Goal: Transaction & Acquisition: Purchase product/service

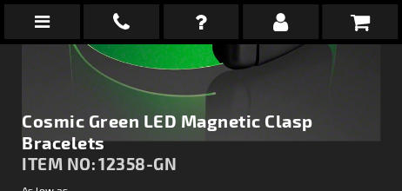
scroll to position [641, 0]
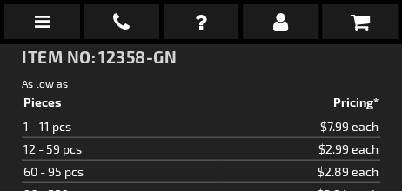
type input "5648"
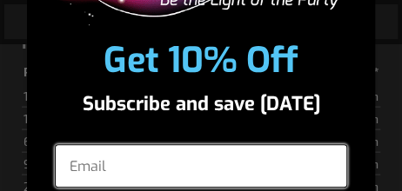
scroll to position [0, 0]
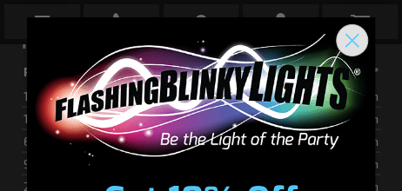
click at [346, 47] on circle "Close dialog" at bounding box center [352, 40] width 29 height 29
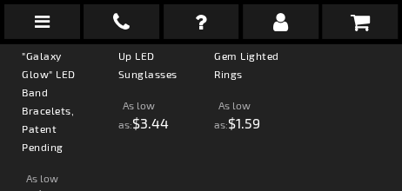
scroll to position [1947, 0]
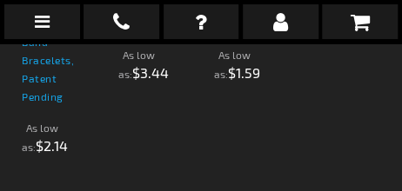
click at [66, 103] on link "Green "Galaxy Glow" LED Band Bracelets, Patent Pending" at bounding box center [49, 42] width 54 height 122
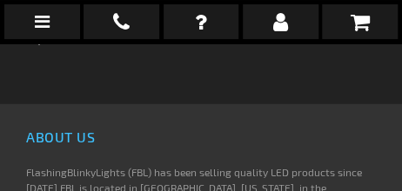
scroll to position [2181, 0]
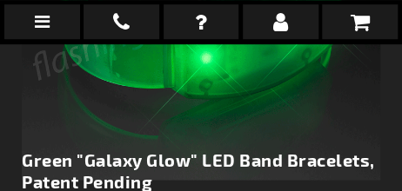
scroll to position [296, 0]
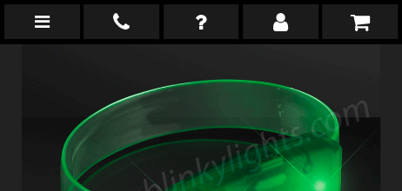
type input "5648"
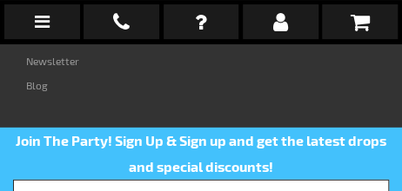
scroll to position [3309, 0]
